Goal: Task Accomplishment & Management: Use online tool/utility

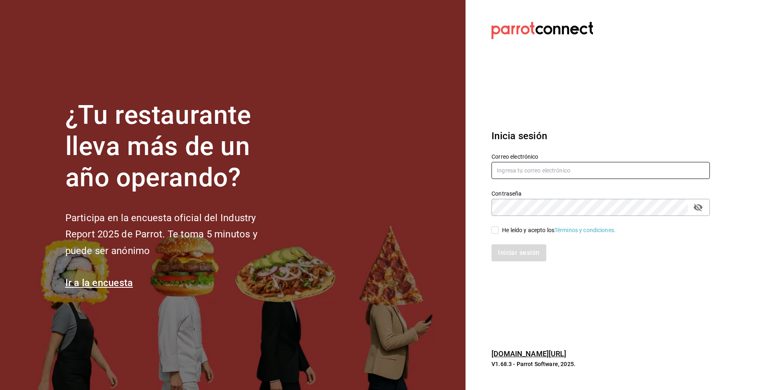
click at [557, 166] on input "text" at bounding box center [600, 170] width 218 height 17
paste input "[EMAIL_ADDRESS][DOMAIN_NAME]"
type input "[EMAIL_ADDRESS][DOMAIN_NAME]"
click at [566, 247] on div "Iniciar sesión" at bounding box center [600, 252] width 218 height 17
click at [496, 228] on input "He leído y acepto los Términos y condiciones." at bounding box center [494, 229] width 7 height 7
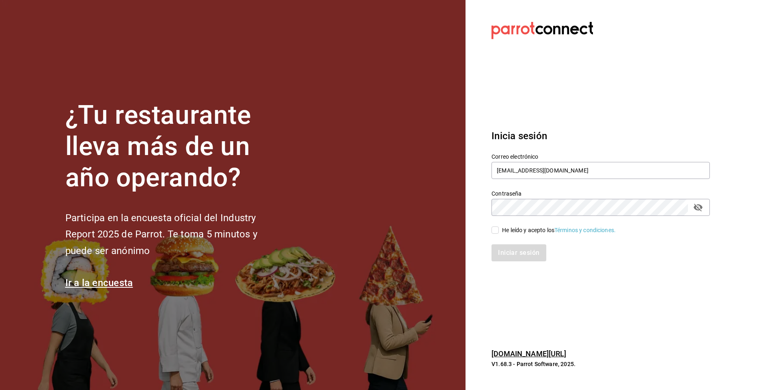
checkbox input "true"
click at [516, 250] on button "Iniciar sesión" at bounding box center [518, 252] width 55 height 17
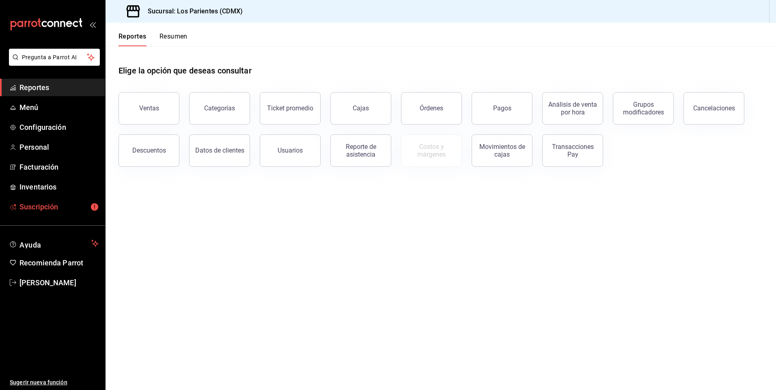
click at [57, 207] on span "Suscripción" at bounding box center [58, 206] width 79 height 11
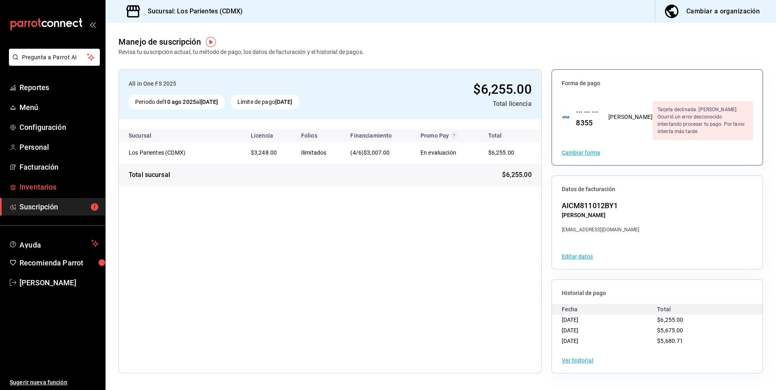
click at [54, 183] on span "Inventarios" at bounding box center [58, 186] width 79 height 11
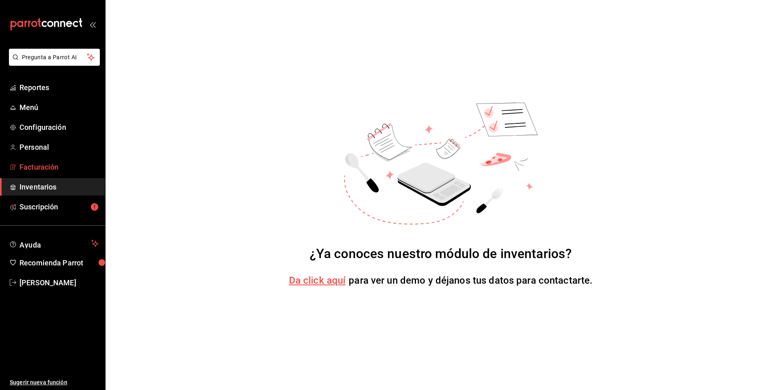
click at [53, 163] on span "Facturación" at bounding box center [58, 166] width 79 height 11
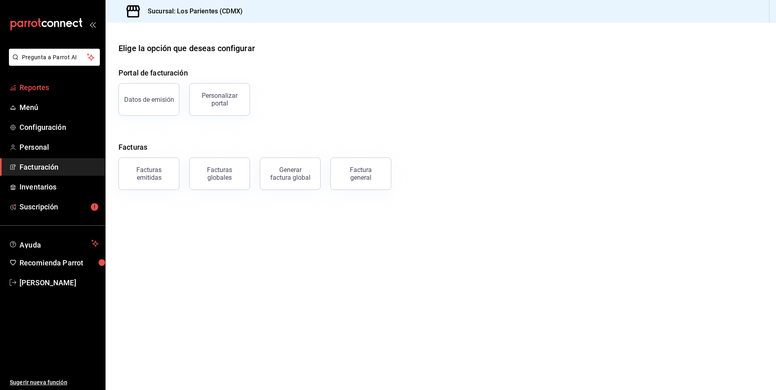
click at [37, 88] on span "Reportes" at bounding box center [58, 87] width 79 height 11
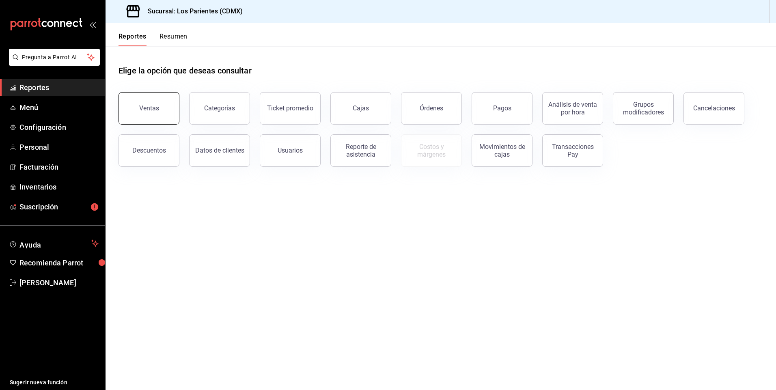
click at [152, 106] on div "Ventas" at bounding box center [149, 108] width 20 height 8
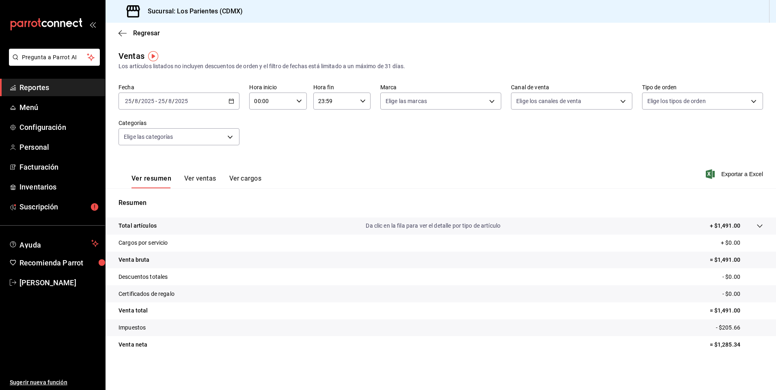
click at [232, 102] on icon "button" at bounding box center [231, 101] width 6 height 6
click at [162, 196] on span "Rango de fechas" at bounding box center [156, 198] width 63 height 9
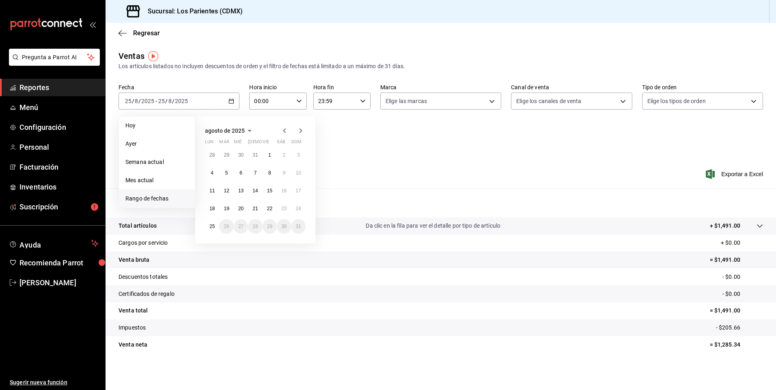
click at [284, 135] on icon "button" at bounding box center [285, 131] width 10 height 10
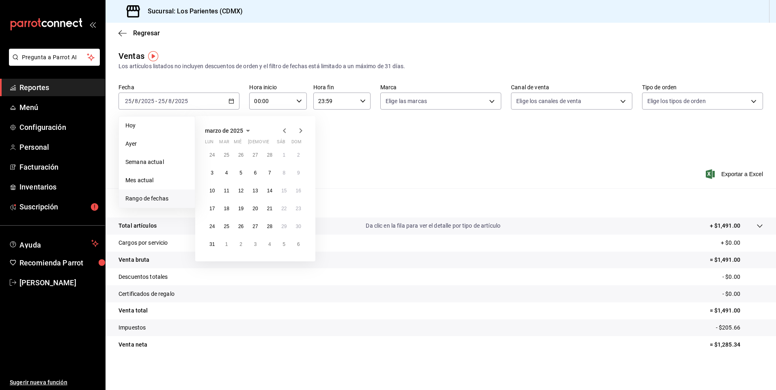
click at [284, 135] on icon "button" at bounding box center [285, 131] width 10 height 10
click at [241, 155] on abbr "1" at bounding box center [240, 155] width 3 height 6
click at [243, 154] on button "1" at bounding box center [241, 155] width 14 height 15
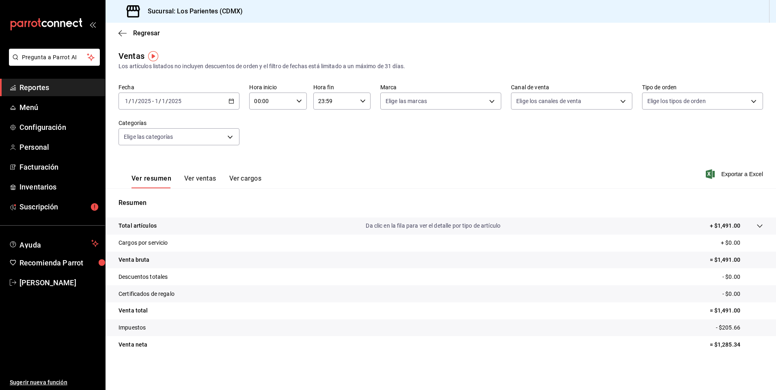
click at [243, 154] on div "Fecha [DATE] [DATE] - [DATE] [DATE] Hora inicio 00:00 Hora inicio Hora fin 23:5…" at bounding box center [440, 119] width 644 height 71
click at [231, 101] on icon "button" at bounding box center [231, 101] width 6 height 6
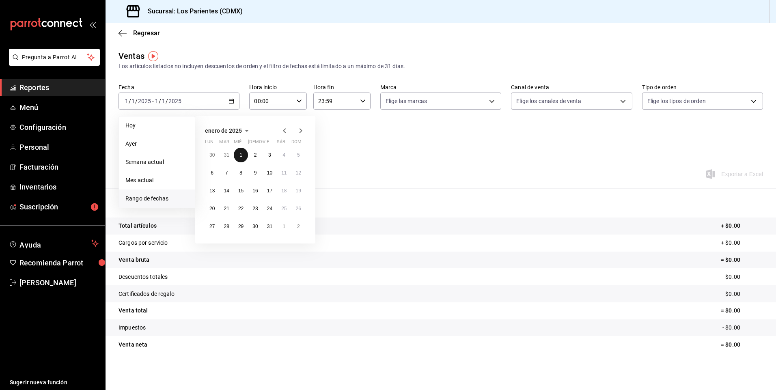
click at [238, 155] on button "1" at bounding box center [241, 155] width 14 height 15
click at [303, 131] on icon "button" at bounding box center [301, 131] width 10 height 10
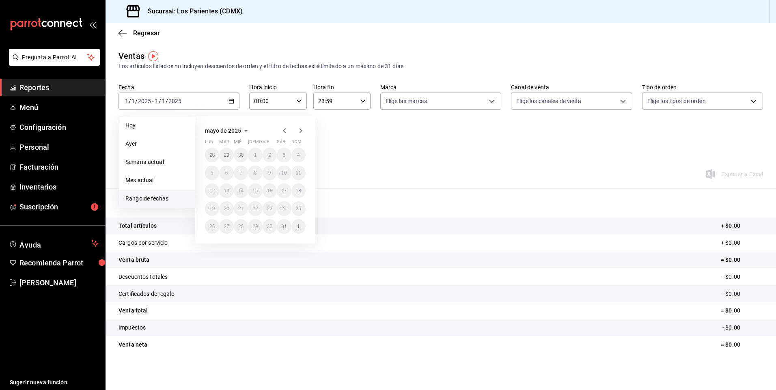
click at [303, 131] on icon "button" at bounding box center [301, 131] width 10 height 10
click at [286, 132] on icon "button" at bounding box center [285, 131] width 10 height 10
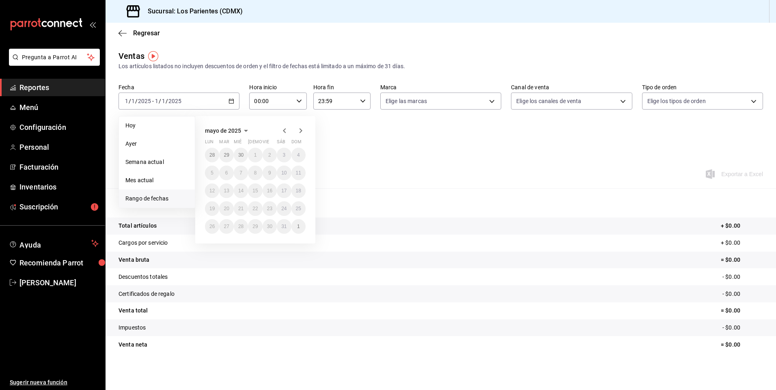
click at [286, 132] on icon "button" at bounding box center [285, 131] width 10 height 10
click at [243, 153] on button "1" at bounding box center [241, 155] width 14 height 15
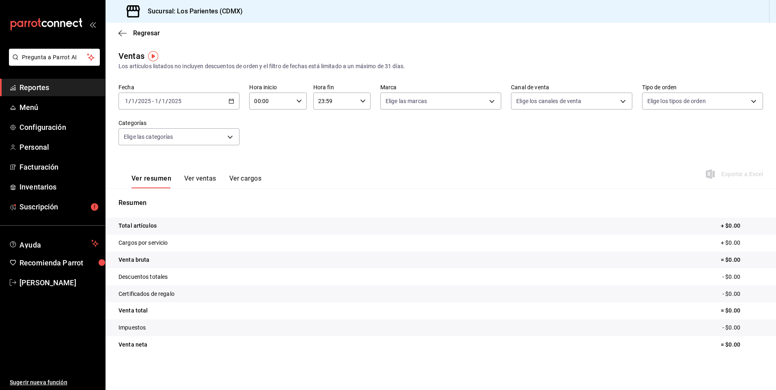
click at [166, 101] on span "/" at bounding box center [167, 101] width 2 height 6
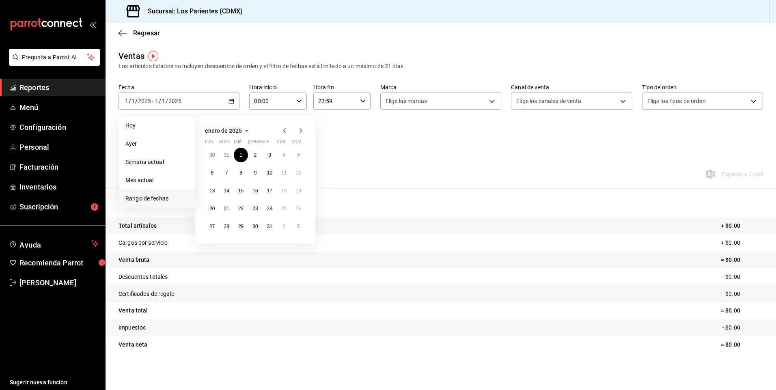
click at [302, 127] on icon "button" at bounding box center [301, 131] width 10 height 10
click at [302, 128] on icon "button" at bounding box center [301, 131] width 10 height 10
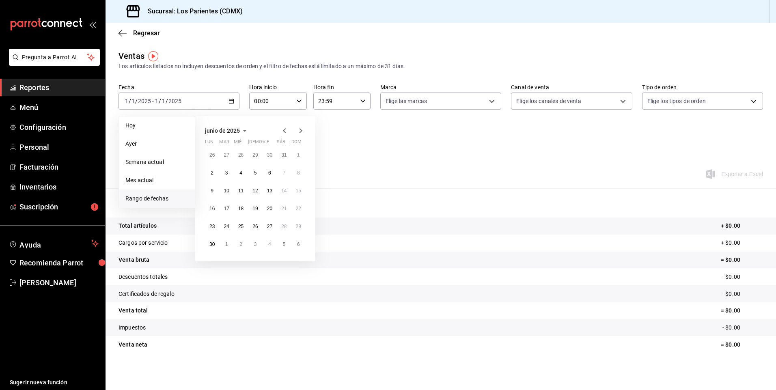
click at [302, 128] on icon "button" at bounding box center [301, 131] width 10 height 10
click at [253, 228] on abbr "31" at bounding box center [254, 227] width 5 height 6
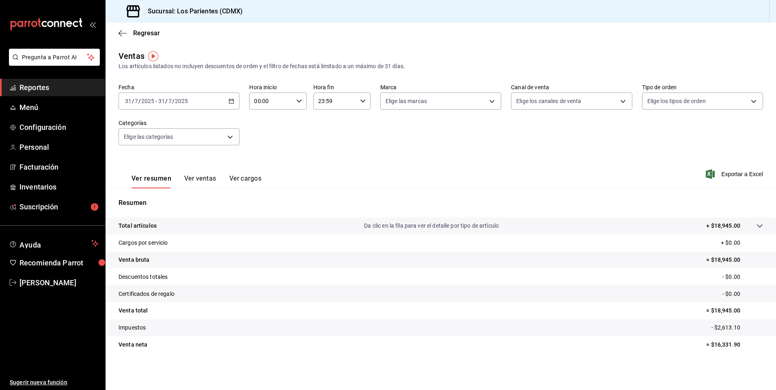
click at [182, 108] on div "[DATE] [DATE] - [DATE] [DATE]" at bounding box center [178, 101] width 121 height 17
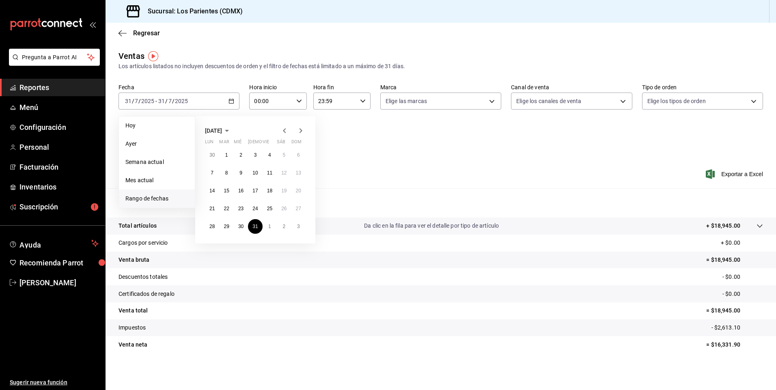
click at [285, 128] on icon "button" at bounding box center [285, 131] width 10 height 10
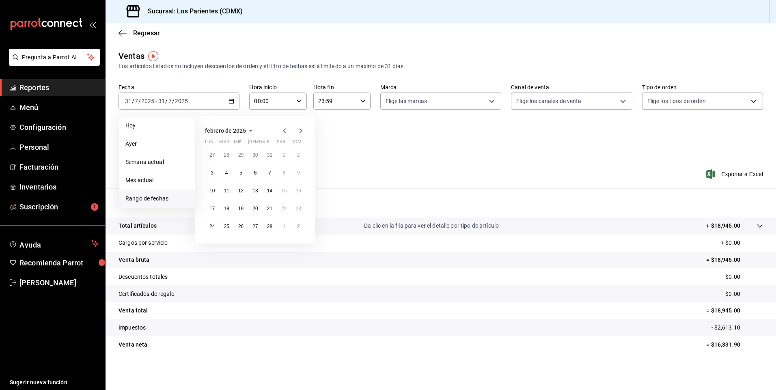
click at [285, 128] on icon "button" at bounding box center [285, 131] width 10 height 10
click at [300, 129] on icon "button" at bounding box center [300, 130] width 3 height 5
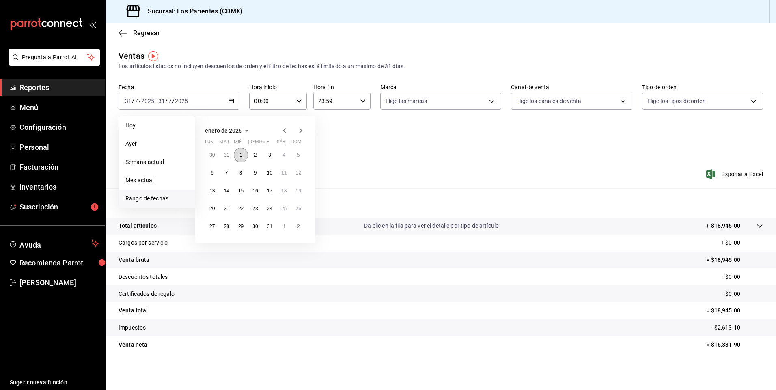
click at [245, 152] on button "1" at bounding box center [241, 155] width 14 height 15
click at [300, 129] on icon "button" at bounding box center [300, 130] width 3 height 5
click at [272, 153] on abbr "31" at bounding box center [269, 155] width 5 height 6
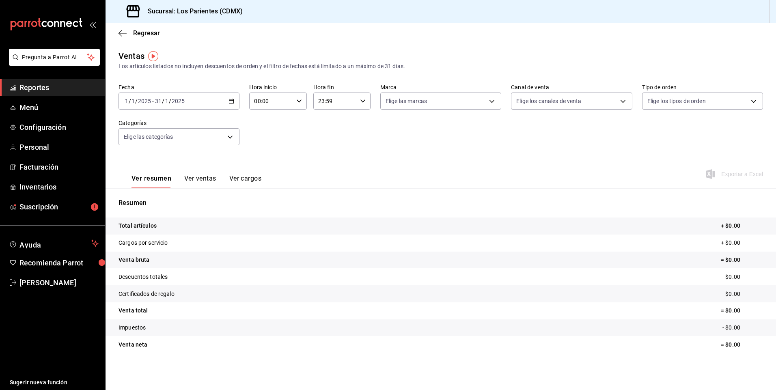
click at [236, 99] on div "[DATE] [DATE] - [DATE] [DATE]" at bounding box center [178, 101] width 121 height 17
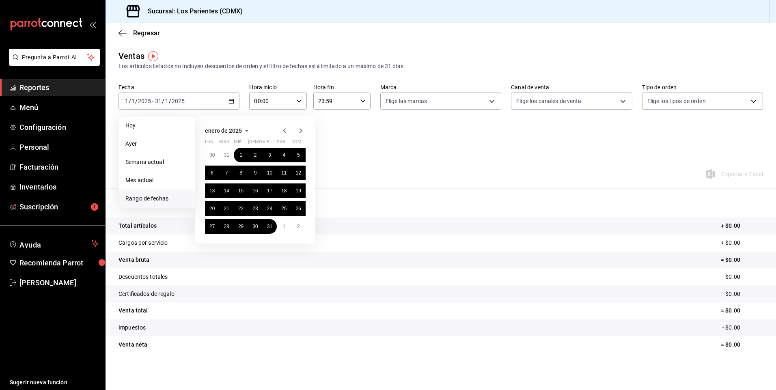
click at [300, 133] on icon "button" at bounding box center [301, 131] width 10 height 10
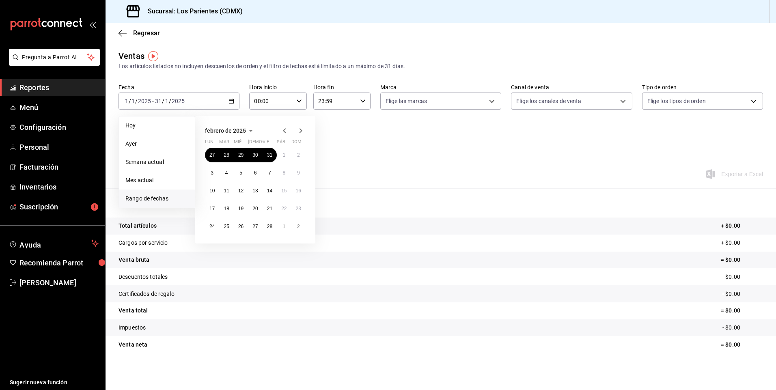
click at [300, 133] on icon "button" at bounding box center [301, 131] width 10 height 10
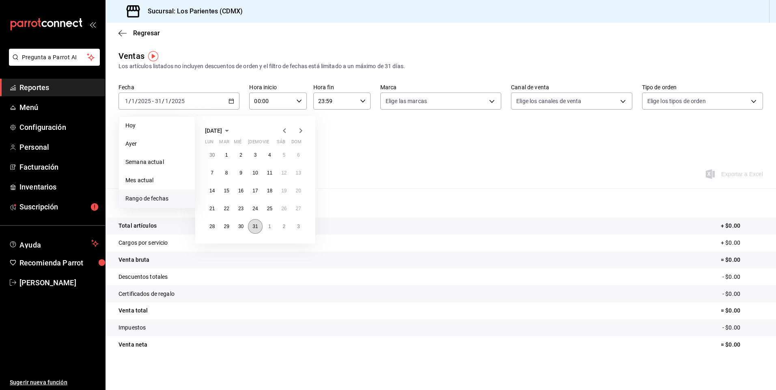
click at [254, 222] on button "31" at bounding box center [255, 226] width 14 height 15
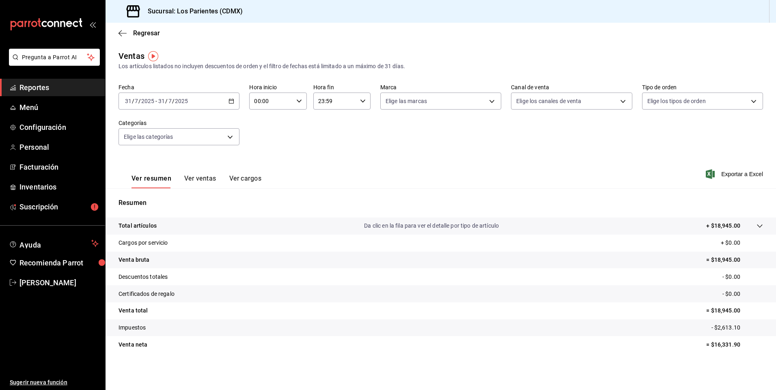
click at [234, 101] on icon "button" at bounding box center [231, 101] width 6 height 6
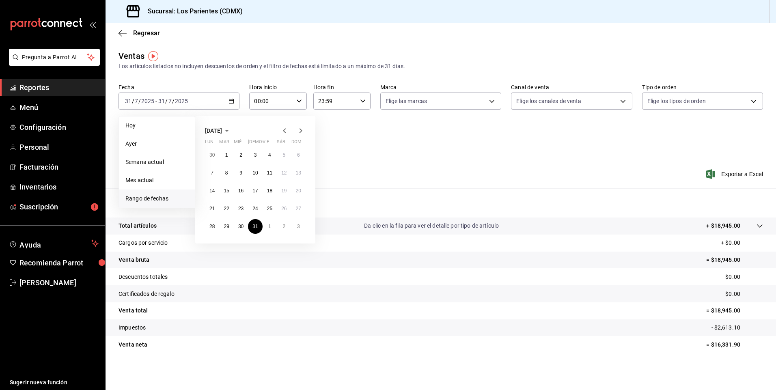
click at [284, 132] on icon "button" at bounding box center [284, 130] width 3 height 5
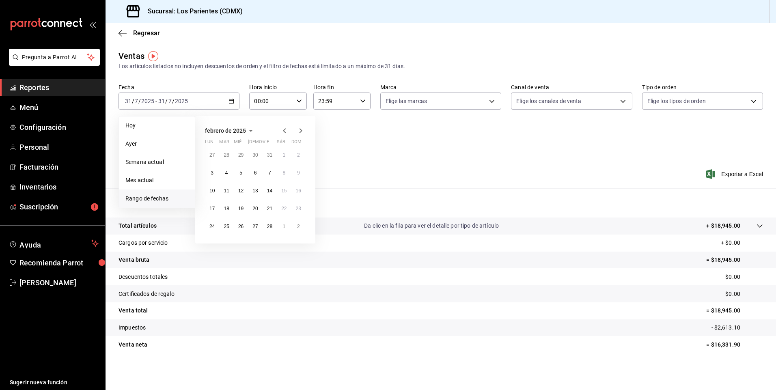
click at [284, 132] on icon "button" at bounding box center [284, 130] width 3 height 5
click at [240, 152] on abbr "1" at bounding box center [240, 155] width 3 height 6
click at [299, 129] on icon "button" at bounding box center [301, 131] width 10 height 10
click at [300, 130] on icon "button" at bounding box center [301, 131] width 10 height 10
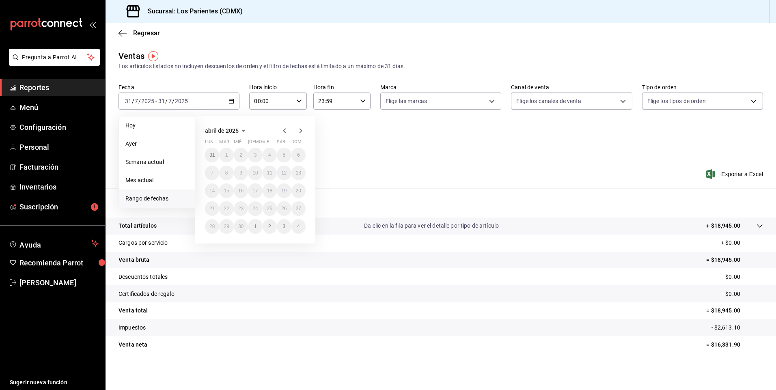
click at [300, 130] on icon "button" at bounding box center [301, 131] width 10 height 10
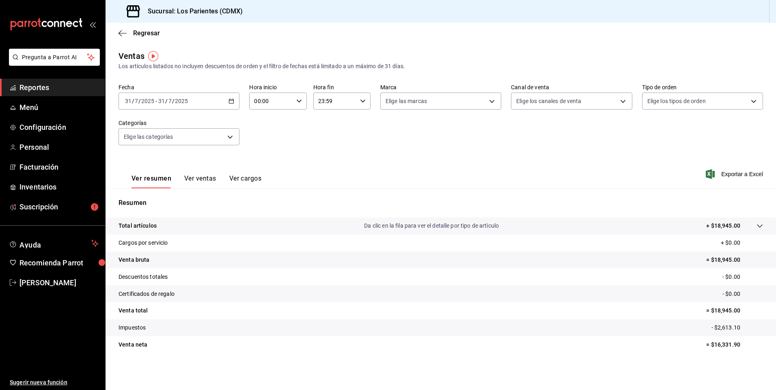
click at [411, 171] on div "Ver resumen Ver ventas Ver cargos Exportar a Excel" at bounding box center [440, 171] width 670 height 33
click at [182, 98] on input "2025" at bounding box center [181, 101] width 14 height 6
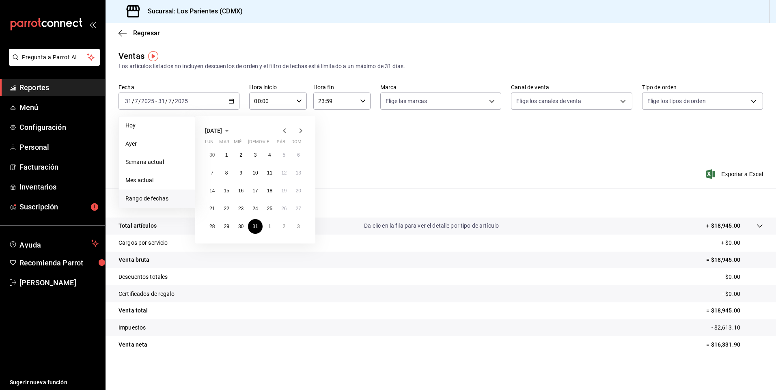
click at [283, 133] on icon "button" at bounding box center [285, 131] width 10 height 10
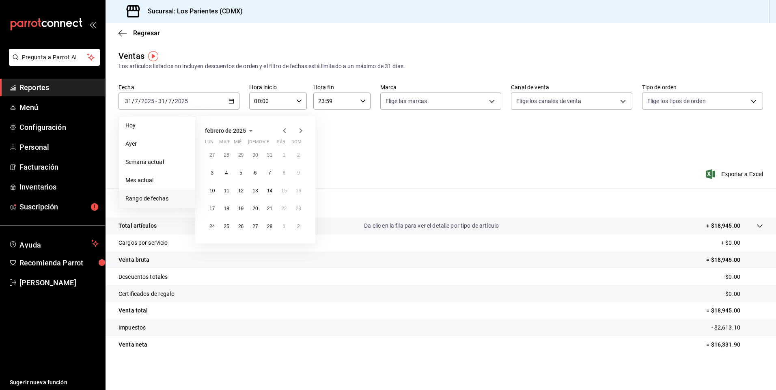
click at [283, 133] on icon "button" at bounding box center [285, 131] width 10 height 10
click at [238, 151] on button "1" at bounding box center [241, 155] width 14 height 15
click at [271, 222] on button "31" at bounding box center [270, 226] width 14 height 15
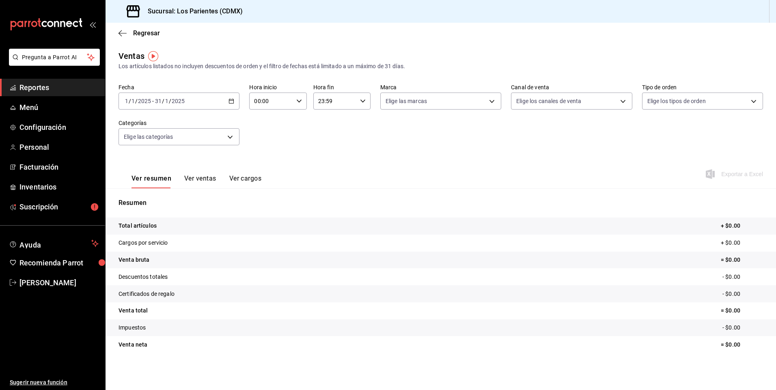
click at [234, 98] on div "[DATE] [DATE] - [DATE] [DATE]" at bounding box center [178, 101] width 121 height 17
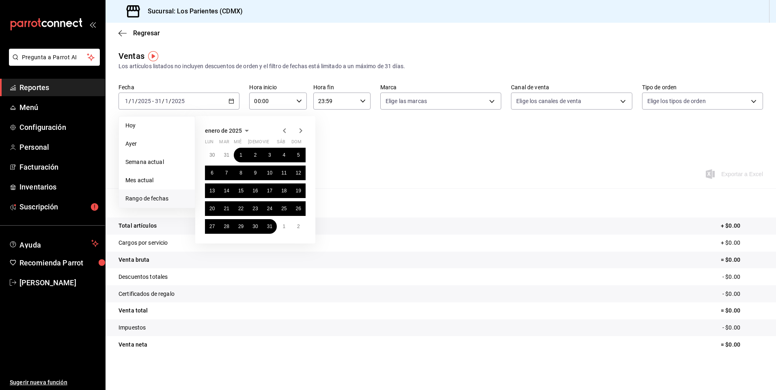
click at [299, 133] on icon "button" at bounding box center [301, 131] width 10 height 10
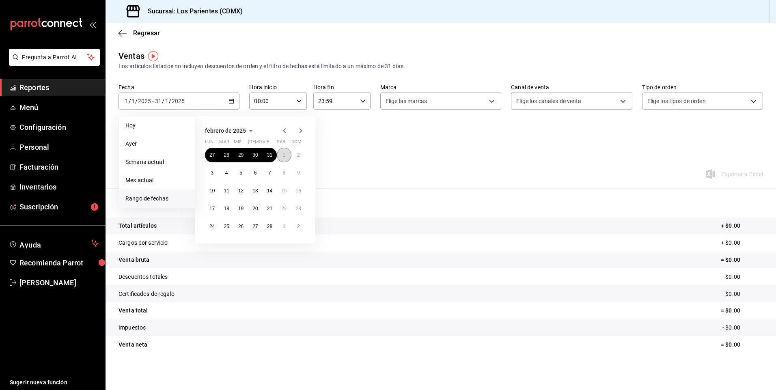
click at [282, 158] on button "1" at bounding box center [284, 155] width 14 height 15
click at [270, 225] on abbr "28" at bounding box center [269, 227] width 5 height 6
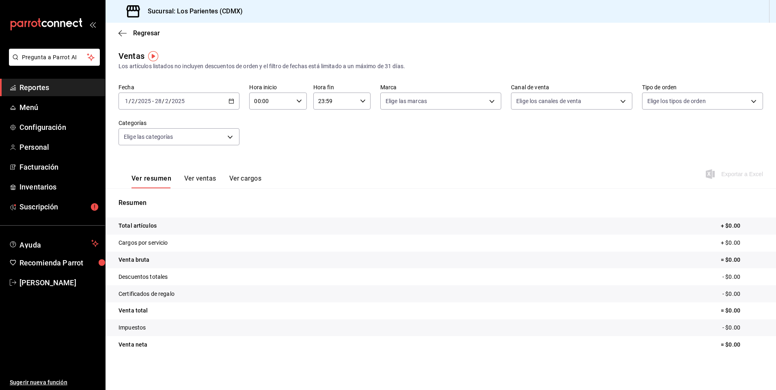
click at [232, 97] on div "[DATE] [DATE] - [DATE] [DATE]" at bounding box center [178, 101] width 121 height 17
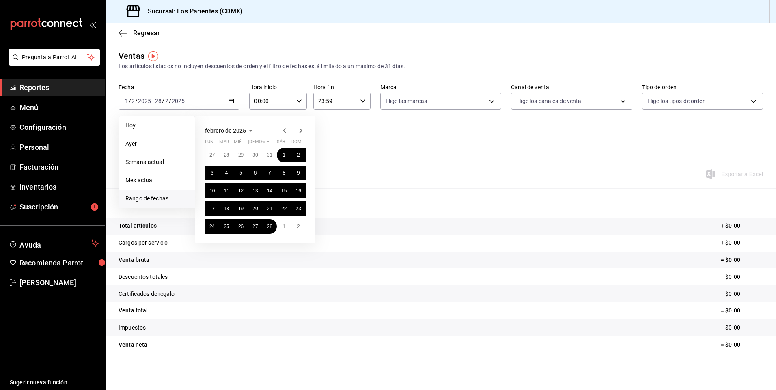
click at [300, 131] on icon "button" at bounding box center [301, 131] width 10 height 10
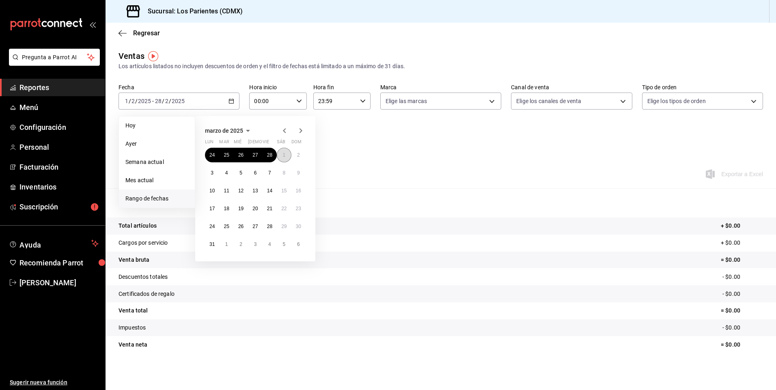
click at [283, 156] on abbr "1" at bounding box center [283, 155] width 3 height 6
click at [211, 241] on abbr "31" at bounding box center [211, 244] width 5 height 6
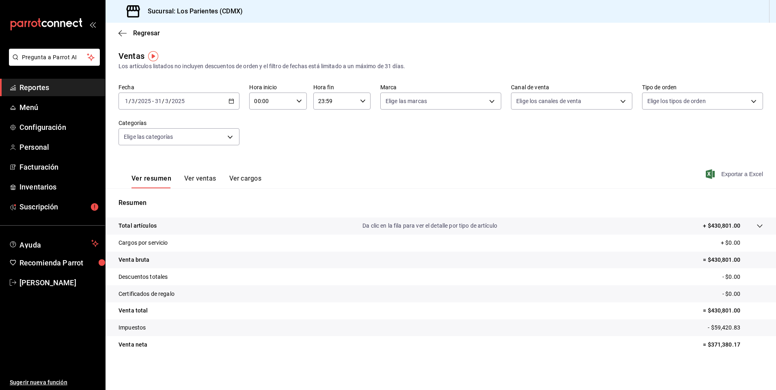
click at [732, 172] on span "Exportar a Excel" at bounding box center [735, 174] width 56 height 10
click at [230, 102] on icon "button" at bounding box center [231, 101] width 6 height 6
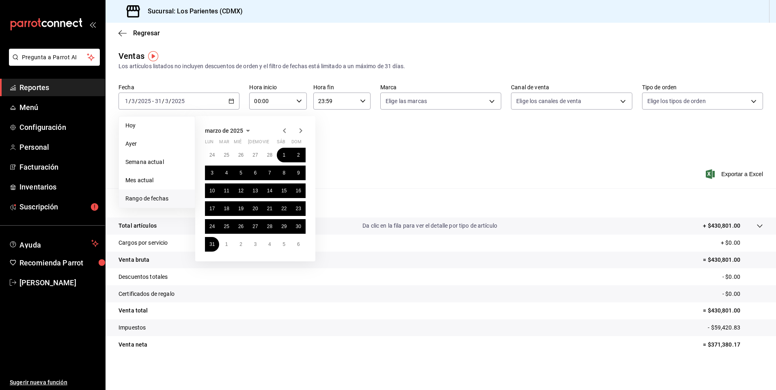
click at [301, 131] on icon "button" at bounding box center [300, 130] width 3 height 5
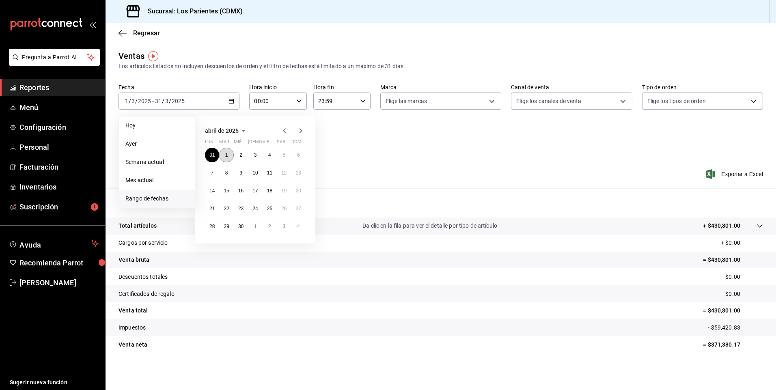
click at [228, 152] on button "1" at bounding box center [226, 155] width 14 height 15
click at [243, 224] on abbr "30" at bounding box center [240, 227] width 5 height 6
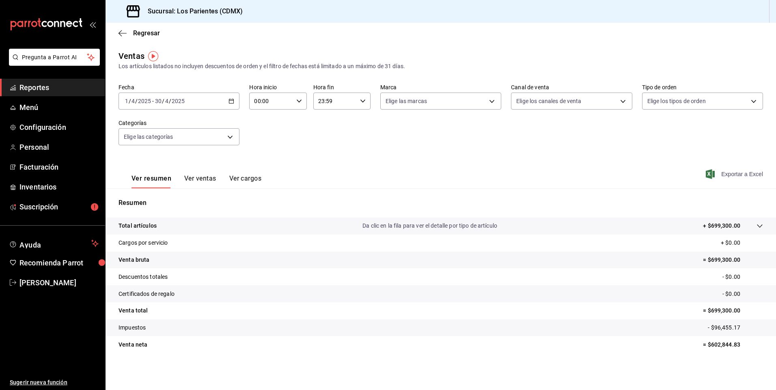
click at [729, 176] on span "Exportar a Excel" at bounding box center [735, 174] width 56 height 10
click at [377, 182] on div "Ver resumen Ver ventas Ver cargos Exportar a Excel" at bounding box center [440, 171] width 670 height 33
click at [230, 102] on icon "button" at bounding box center [231, 101] width 6 height 6
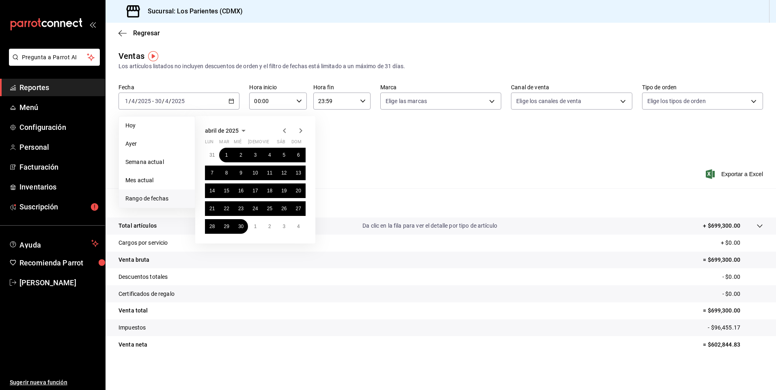
click at [304, 127] on icon "button" at bounding box center [301, 131] width 10 height 10
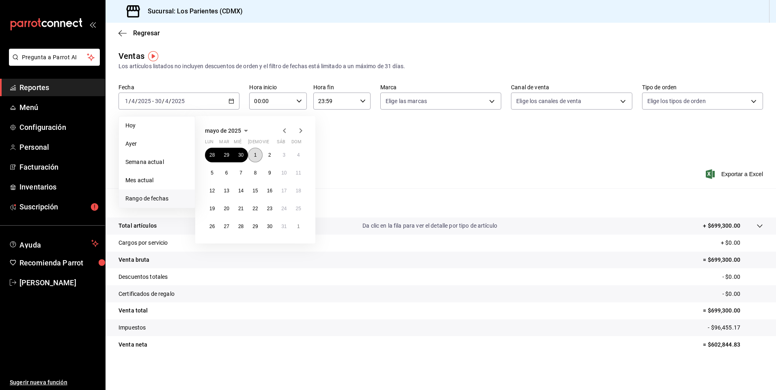
click at [260, 152] on button "1" at bounding box center [255, 155] width 14 height 15
click at [280, 225] on button "31" at bounding box center [284, 226] width 14 height 15
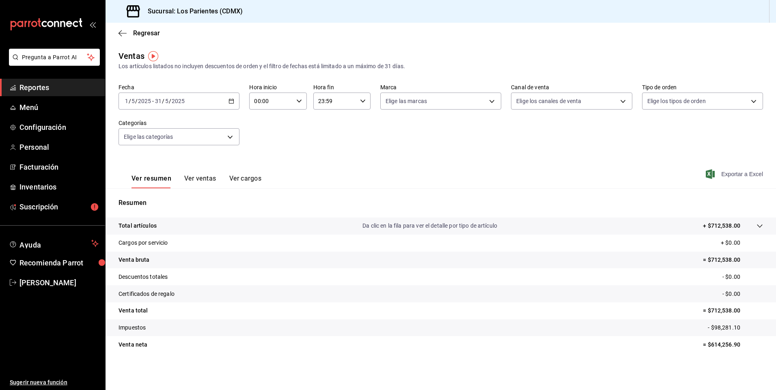
click at [730, 176] on span "Exportar a Excel" at bounding box center [735, 174] width 56 height 10
click at [228, 100] on icon "button" at bounding box center [231, 101] width 6 height 6
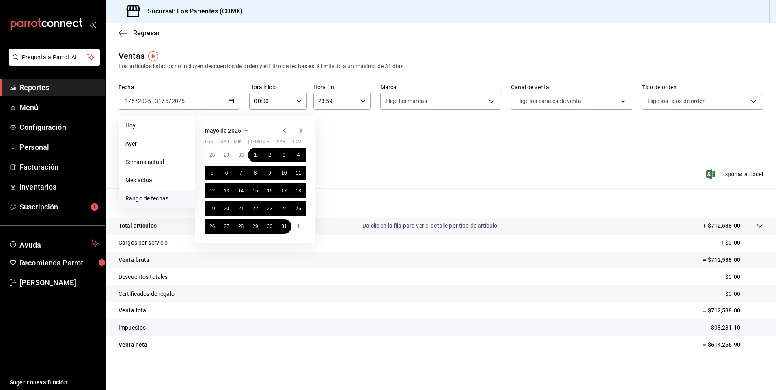
click at [302, 130] on icon "button" at bounding box center [301, 131] width 10 height 10
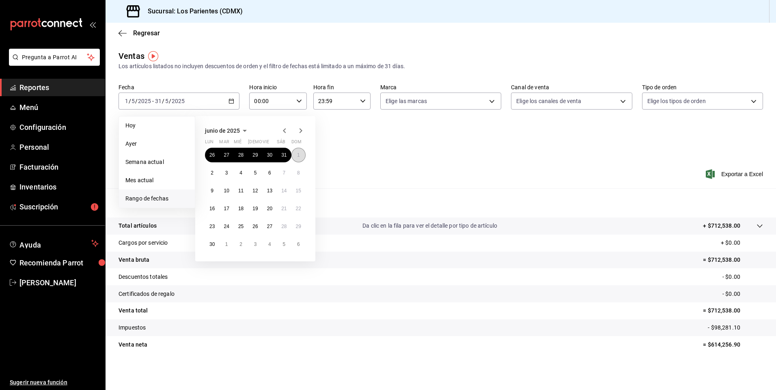
click at [299, 151] on button "1" at bounding box center [298, 155] width 14 height 15
click at [214, 244] on abbr "30" at bounding box center [211, 244] width 5 height 6
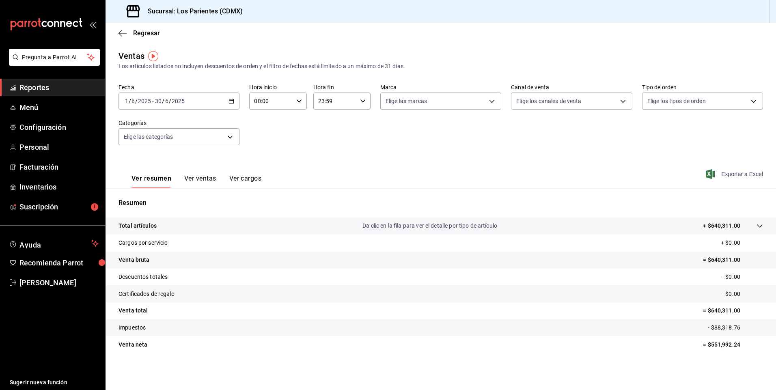
click at [725, 171] on span "Exportar a Excel" at bounding box center [735, 174] width 56 height 10
click at [306, 137] on div "Fecha [DATE] [DATE] - [DATE] [DATE] Hora inicio 00:00 Hora inicio Hora fin 23:5…" at bounding box center [440, 119] width 644 height 71
click at [236, 103] on div "[DATE] [DATE] - [DATE] [DATE]" at bounding box center [178, 101] width 121 height 17
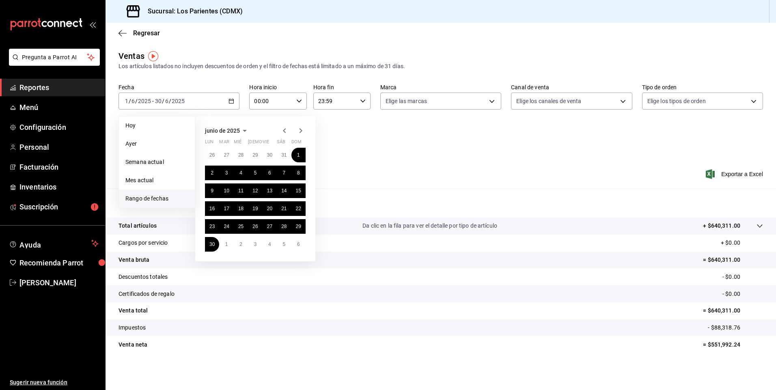
click at [300, 133] on icon "button" at bounding box center [301, 131] width 10 height 10
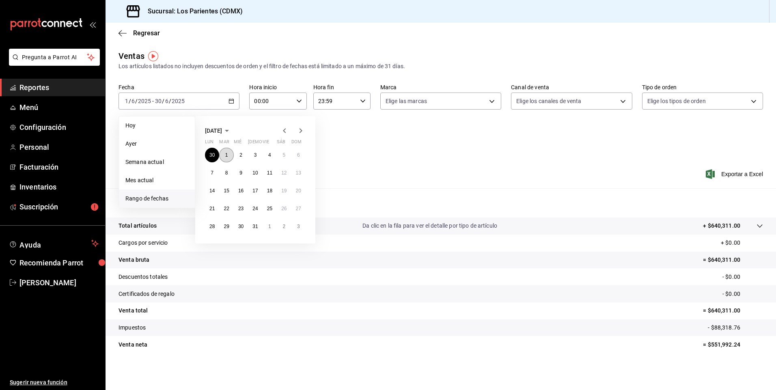
click at [227, 155] on abbr "1" at bounding box center [226, 155] width 3 height 6
click at [256, 226] on abbr "31" at bounding box center [254, 227] width 5 height 6
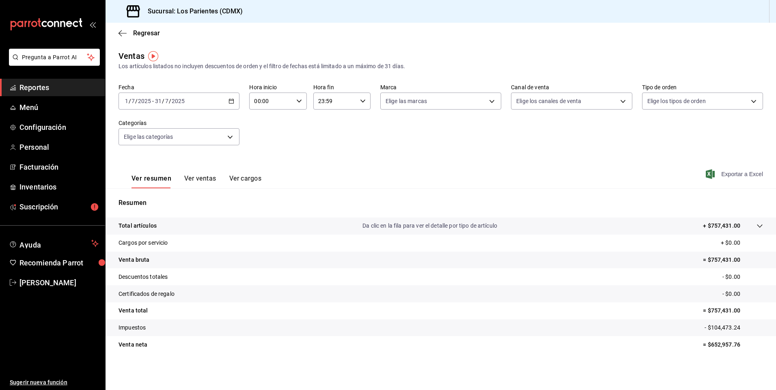
click at [731, 176] on span "Exportar a Excel" at bounding box center [735, 174] width 56 height 10
